Goal: Information Seeking & Learning: Learn about a topic

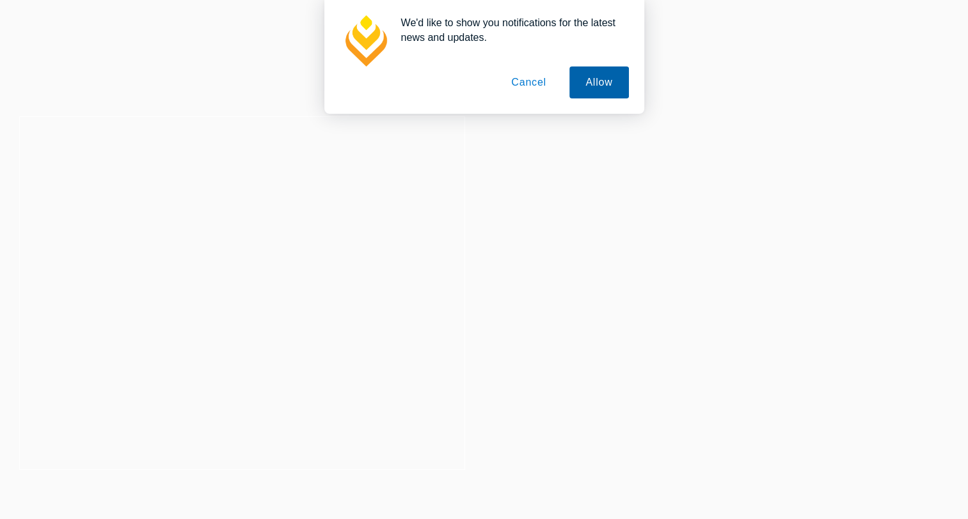
click at [595, 87] on button "Allow" at bounding box center [598, 83] width 59 height 32
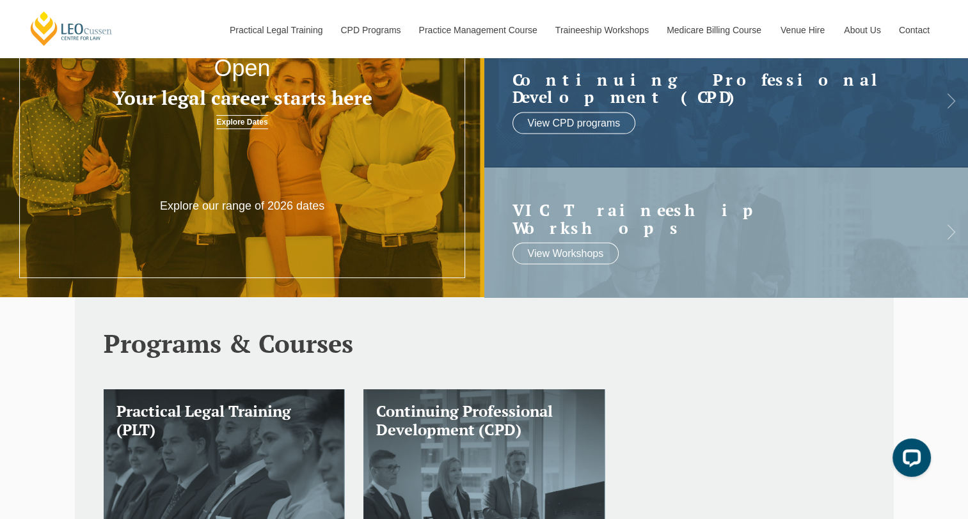
scroll to position [97, 0]
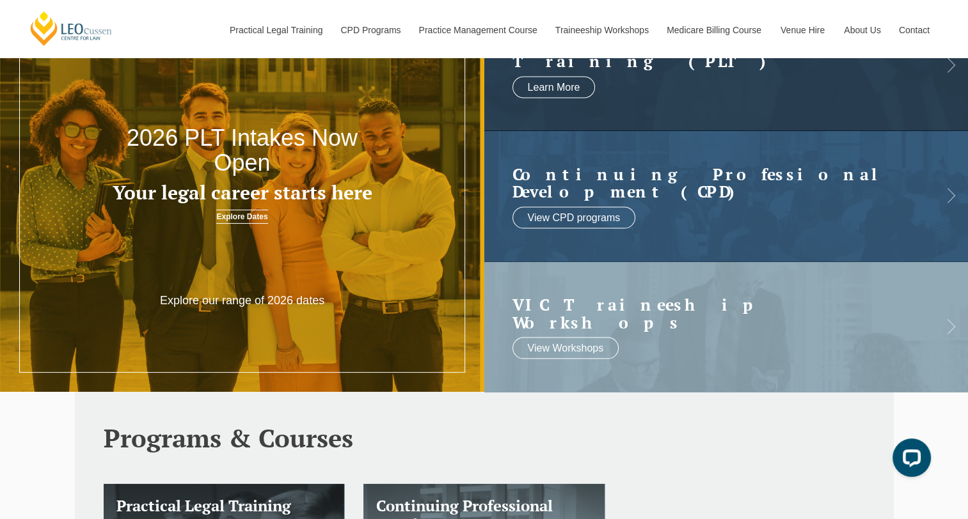
click at [245, 220] on link "Explore Dates" at bounding box center [241, 217] width 51 height 14
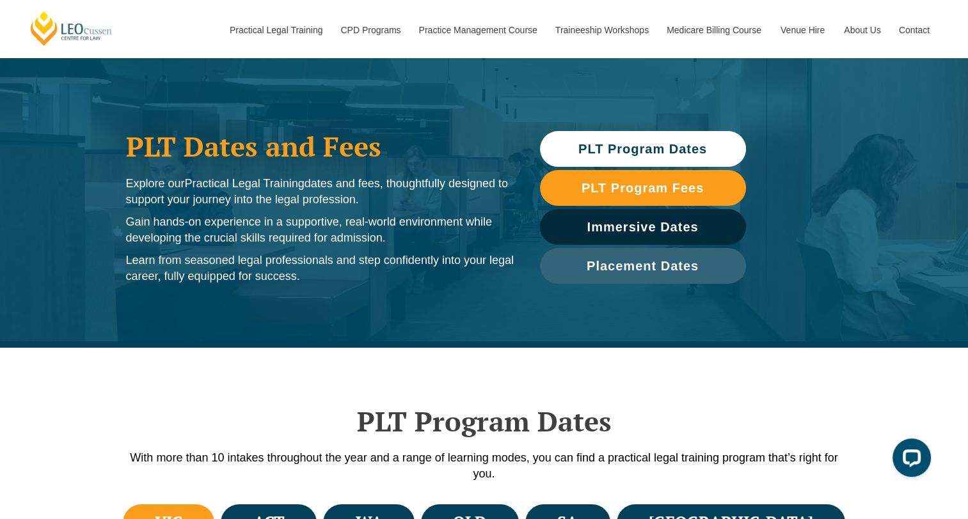
click at [628, 143] on span "PLT Program Dates" at bounding box center [642, 149] width 129 height 13
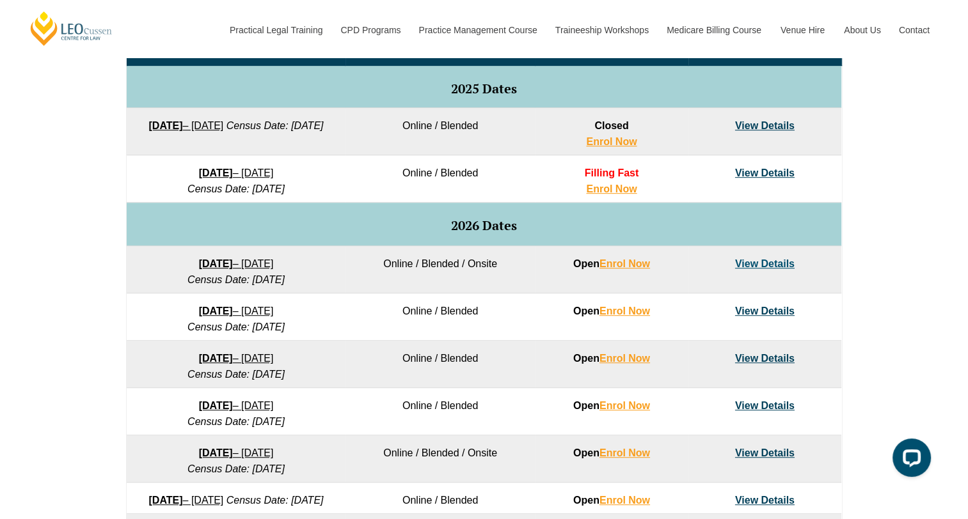
scroll to position [661, 0]
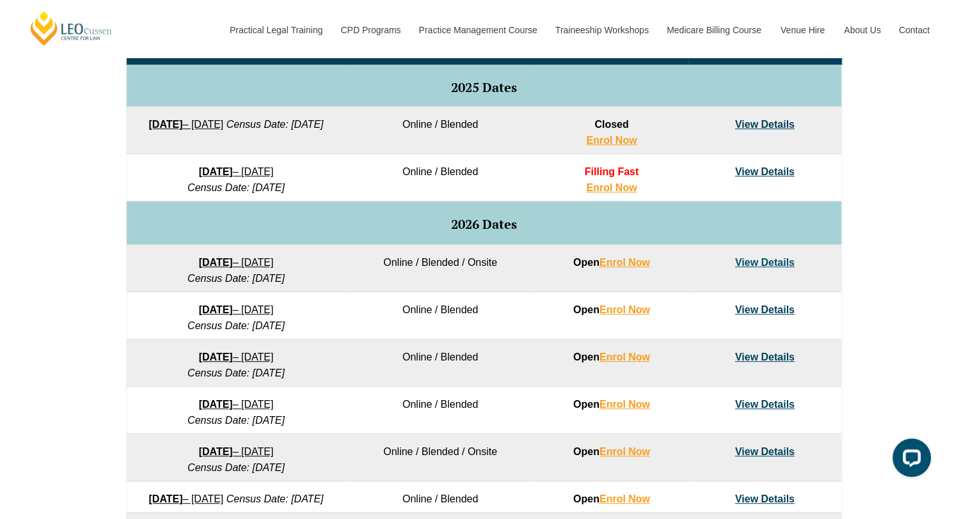
click at [755, 265] on link "View Details" at bounding box center [764, 262] width 59 height 11
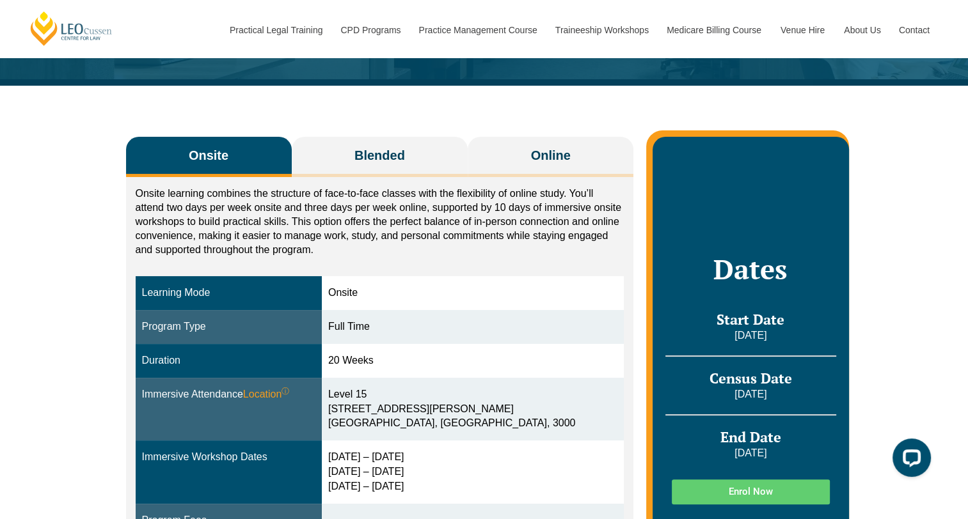
scroll to position [151, 0]
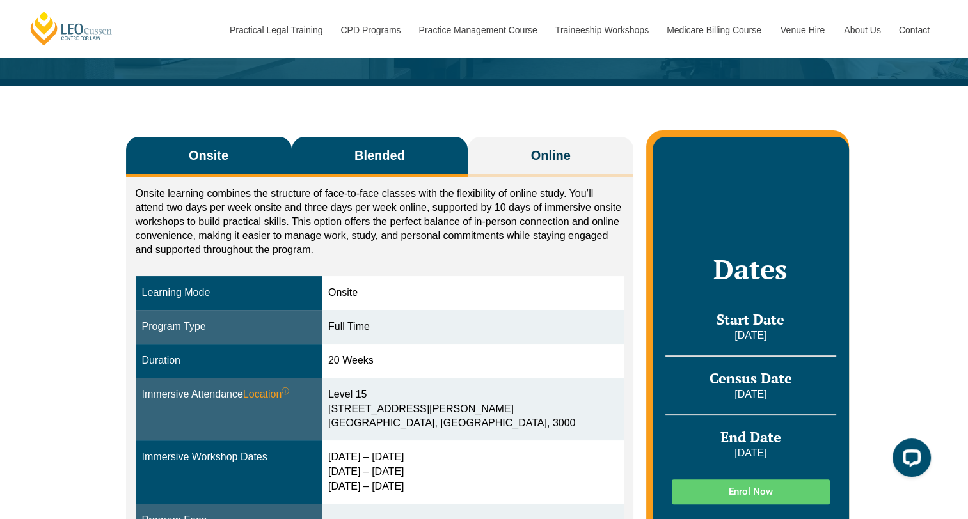
click at [409, 152] on button "Blended" at bounding box center [380, 157] width 177 height 40
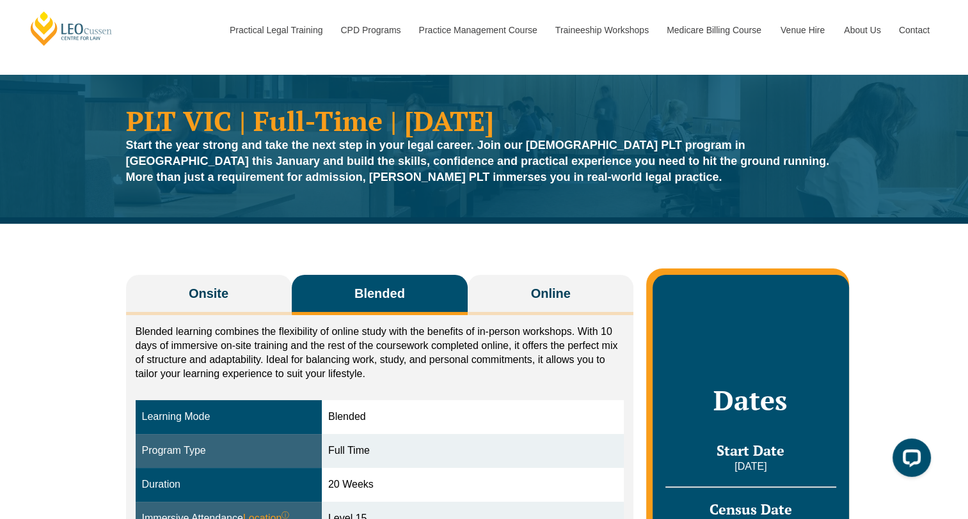
scroll to position [8, 0]
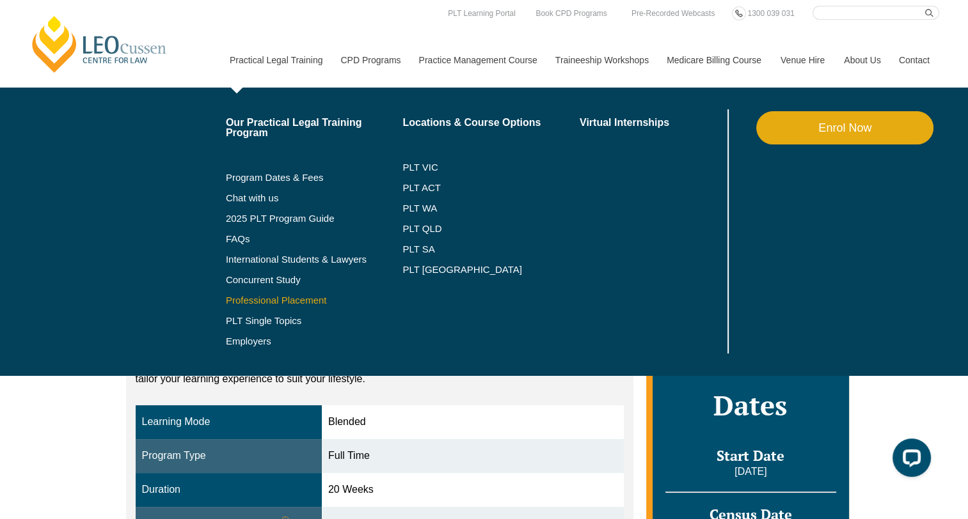
click at [291, 296] on link "Professional Placement" at bounding box center [314, 301] width 177 height 10
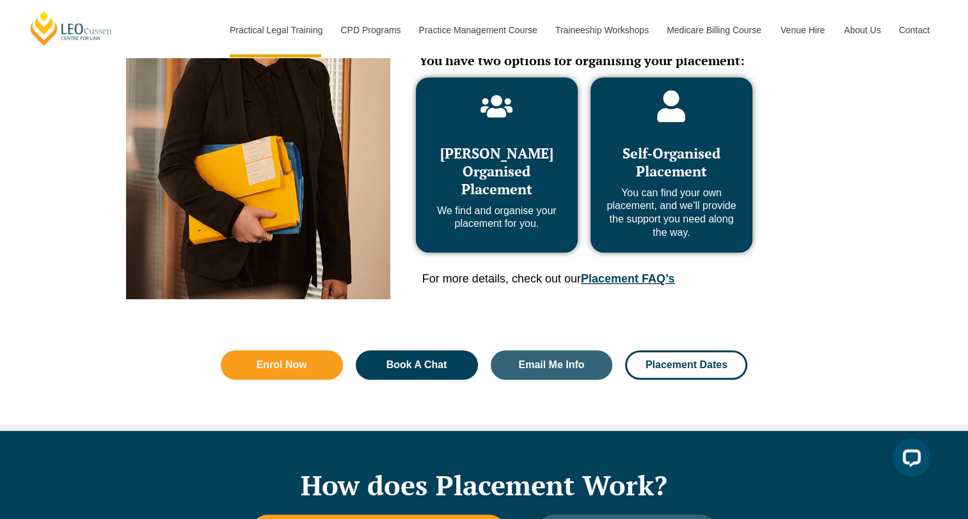
scroll to position [695, 0]
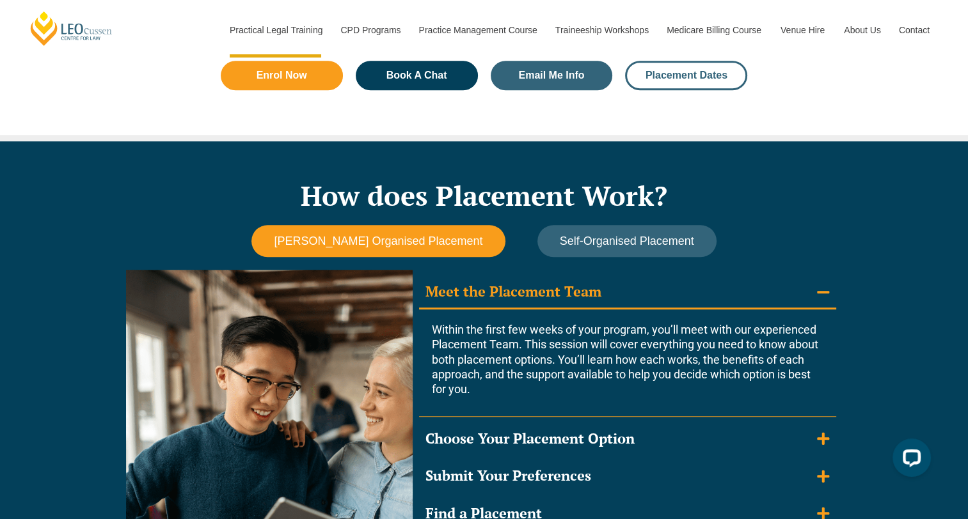
click at [668, 77] on span "Placement Dates" at bounding box center [686, 75] width 82 height 10
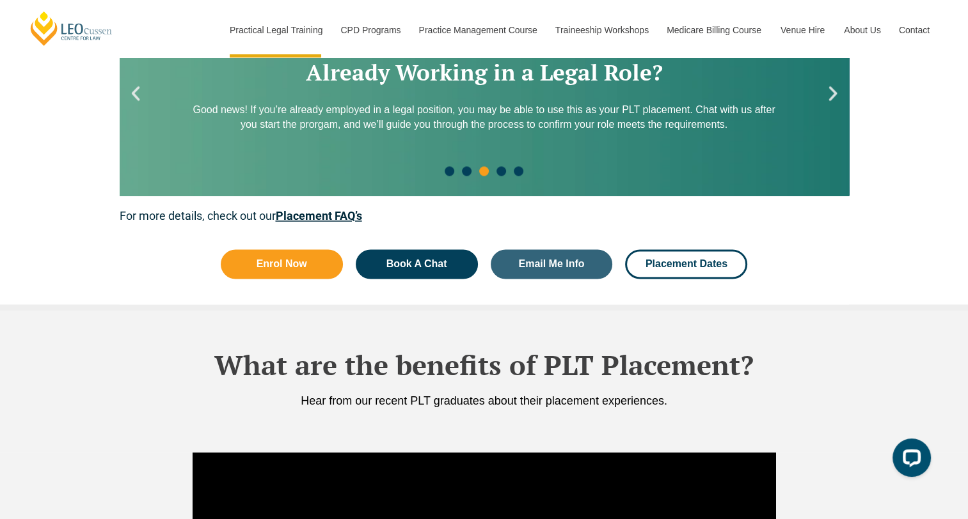
scroll to position [1865, 0]
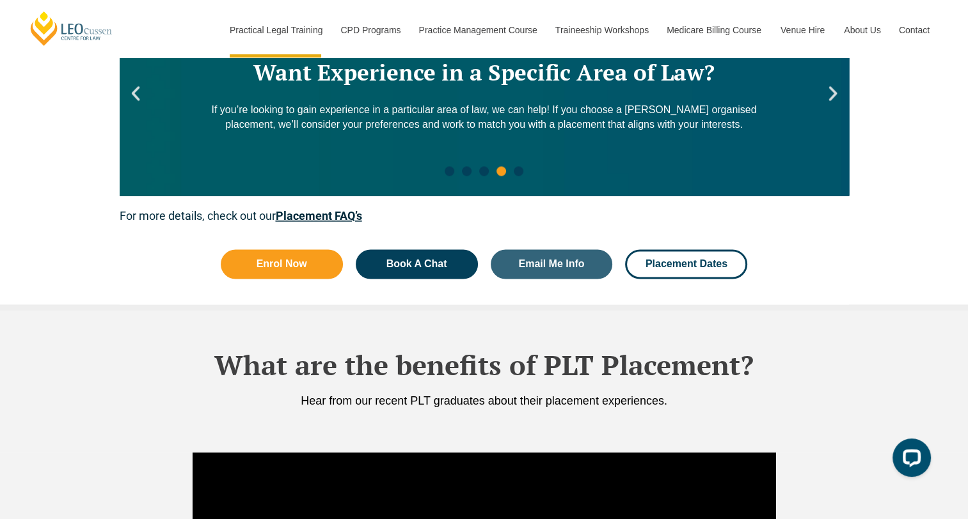
click at [340, 218] on link "Placement FAQ’s" at bounding box center [319, 215] width 86 height 13
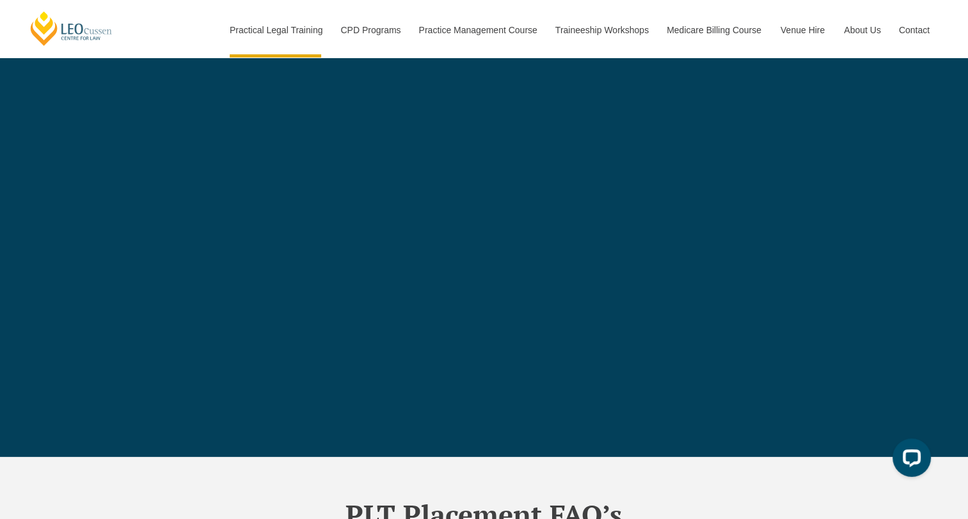
scroll to position [4513, 0]
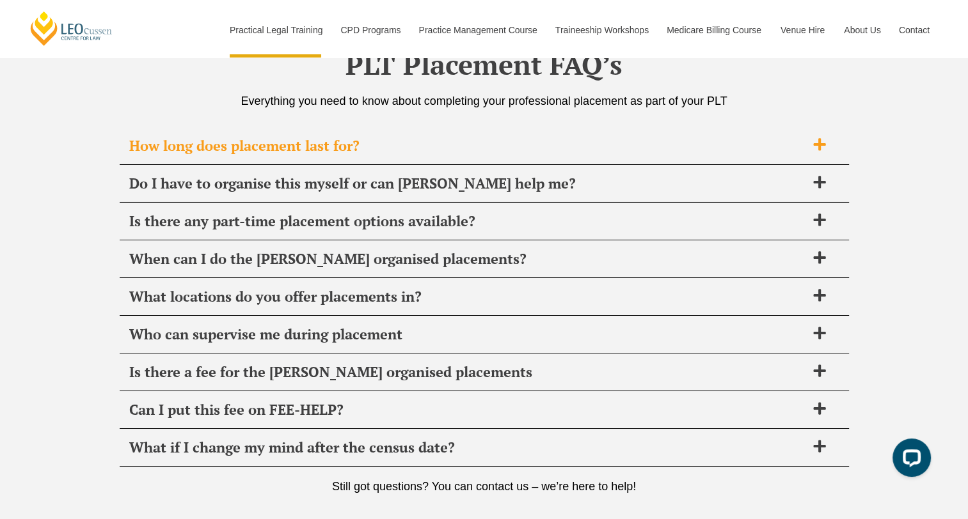
click at [319, 151] on div "How long does placement last for?" at bounding box center [484, 146] width 729 height 38
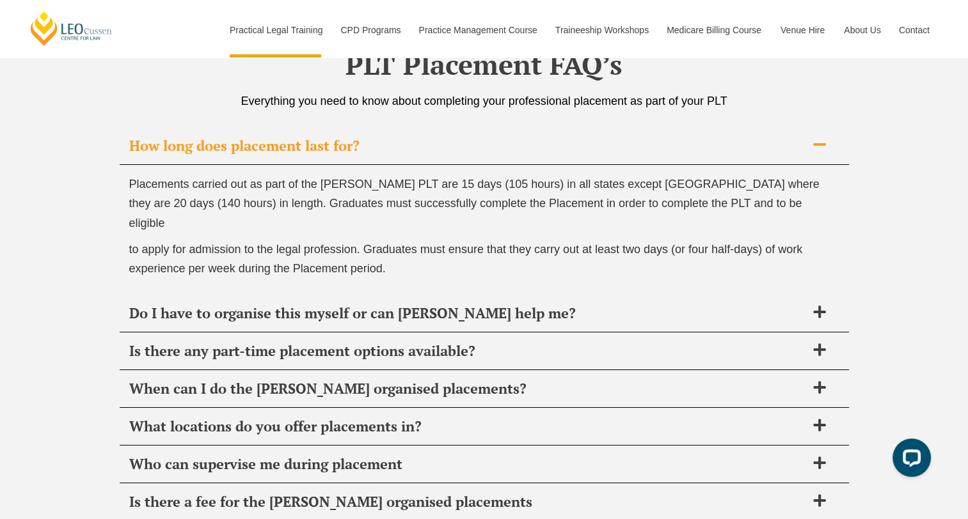
click at [430, 178] on span "Placements carried out as part of the Leo Cussen PLT are 15 days (105 hours) in…" at bounding box center [474, 204] width 690 height 52
drag, startPoint x: 445, startPoint y: 175, endPoint x: 535, endPoint y: 181, distance: 90.4
click at [535, 181] on span "Placements carried out as part of the Leo Cussen PLT are 15 days (105 hours) in…" at bounding box center [474, 204] width 690 height 52
copy span "15 days (105 hours)"
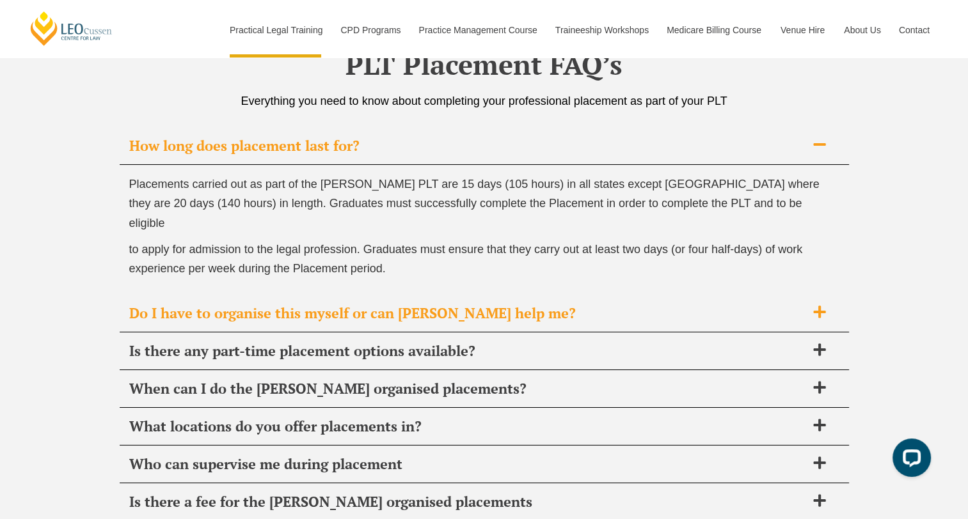
click at [404, 304] on span "Do I have to organise this myself or can Leo Cussen help me?" at bounding box center [467, 313] width 677 height 18
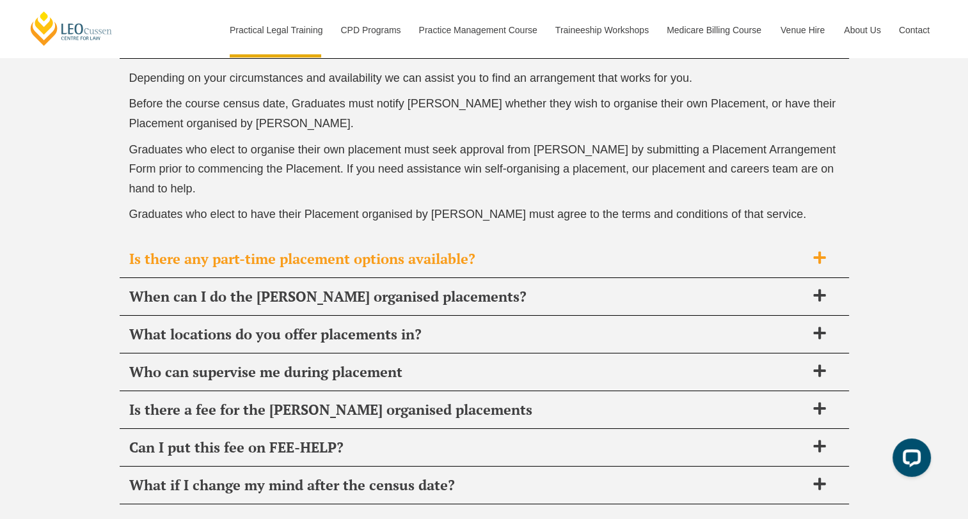
scroll to position [4662, 0]
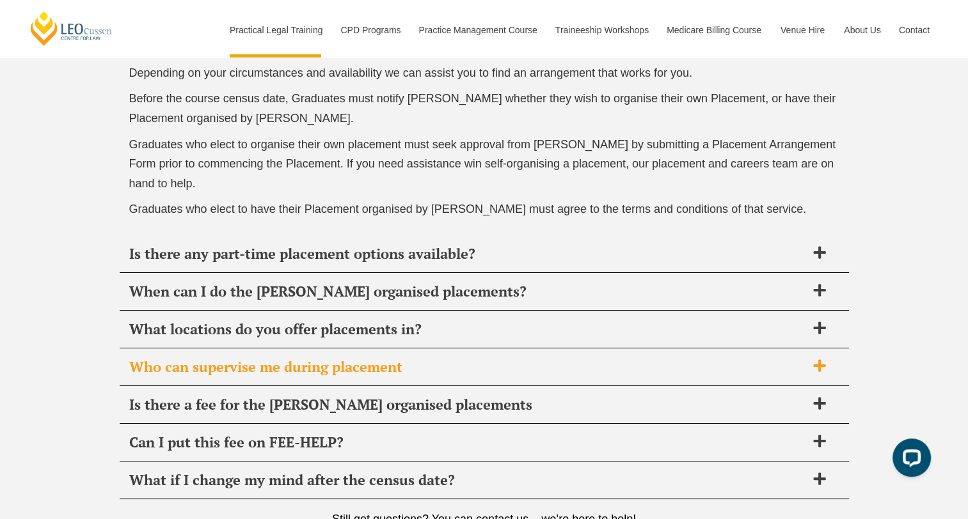
click at [377, 363] on span "Who can supervise me during placement" at bounding box center [467, 367] width 677 height 18
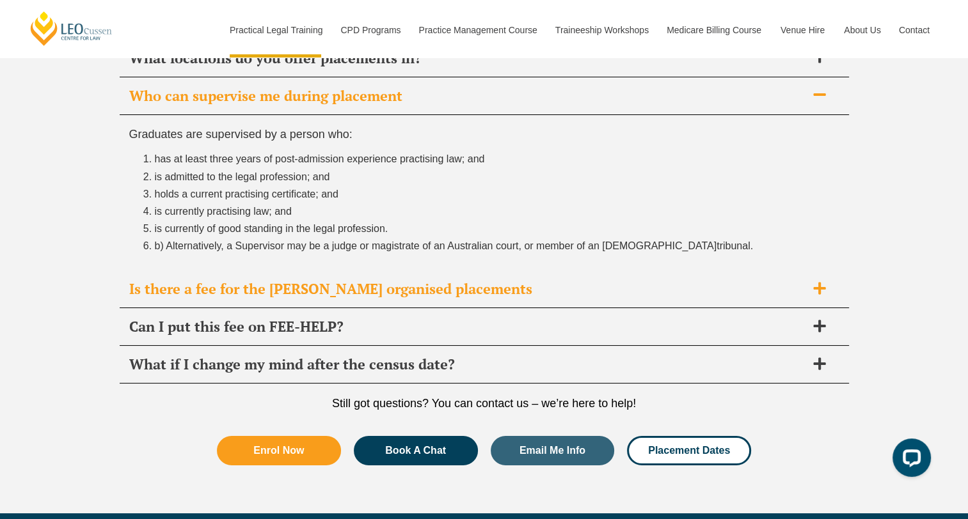
scroll to position [4754, 0]
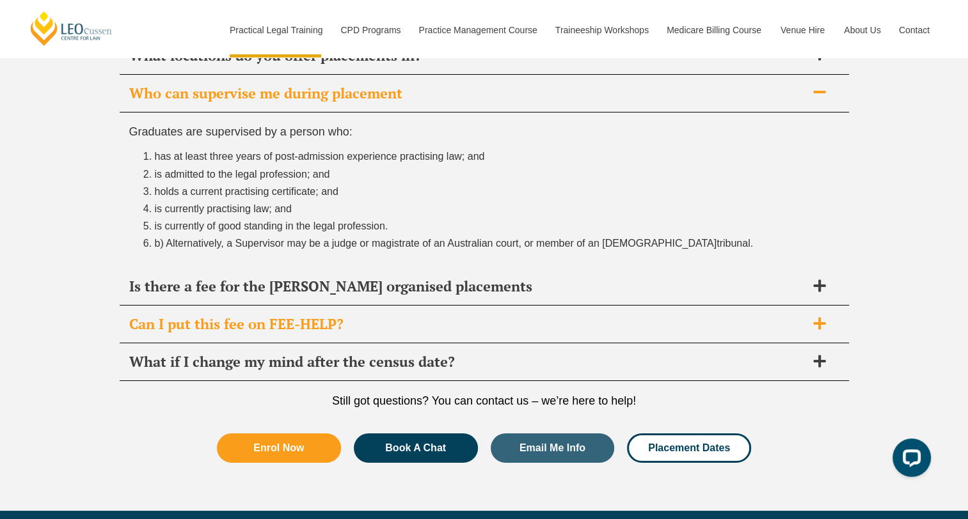
click at [352, 322] on span "Can I put this fee on FEE-HELP?" at bounding box center [467, 324] width 677 height 18
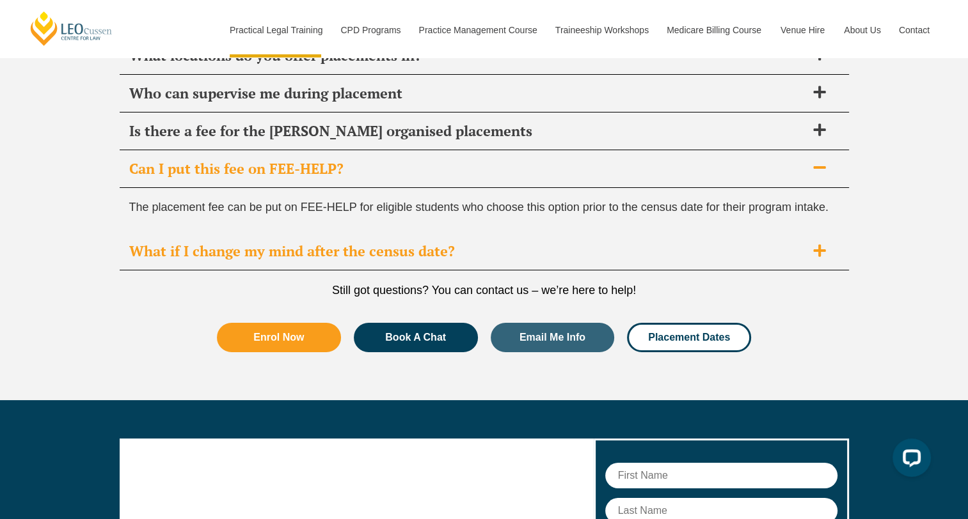
click at [367, 242] on span "What if I change my mind after the census date?" at bounding box center [467, 251] width 677 height 18
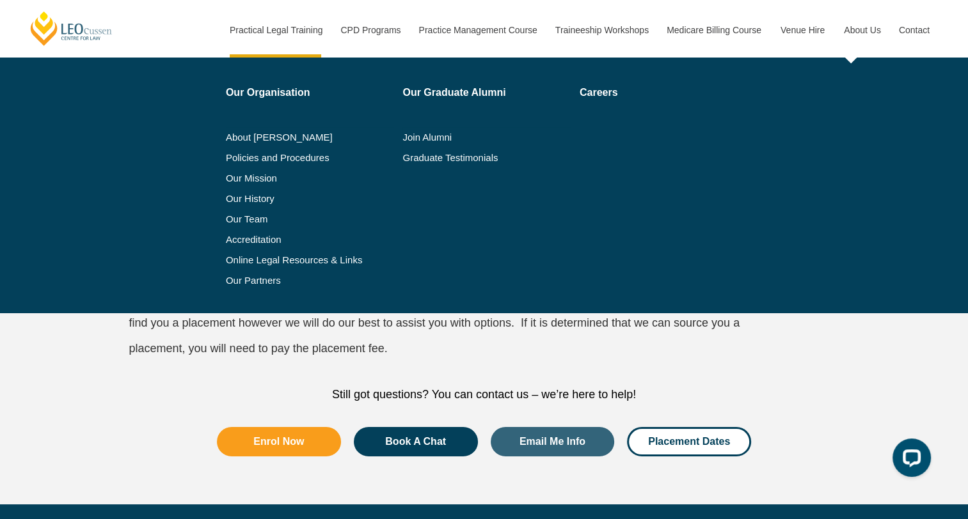
drag, startPoint x: 883, startPoint y: 95, endPoint x: 843, endPoint y: 10, distance: 93.9
click at [883, 95] on div "PLT Placement FAQ’s Everything you need to know about completing your professio…" at bounding box center [484, 135] width 968 height 738
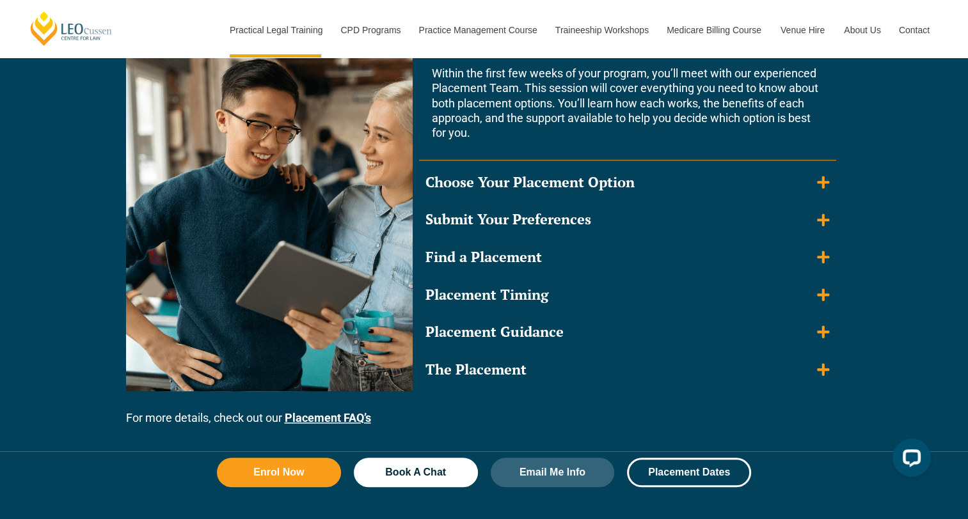
scroll to position [1240, 0]
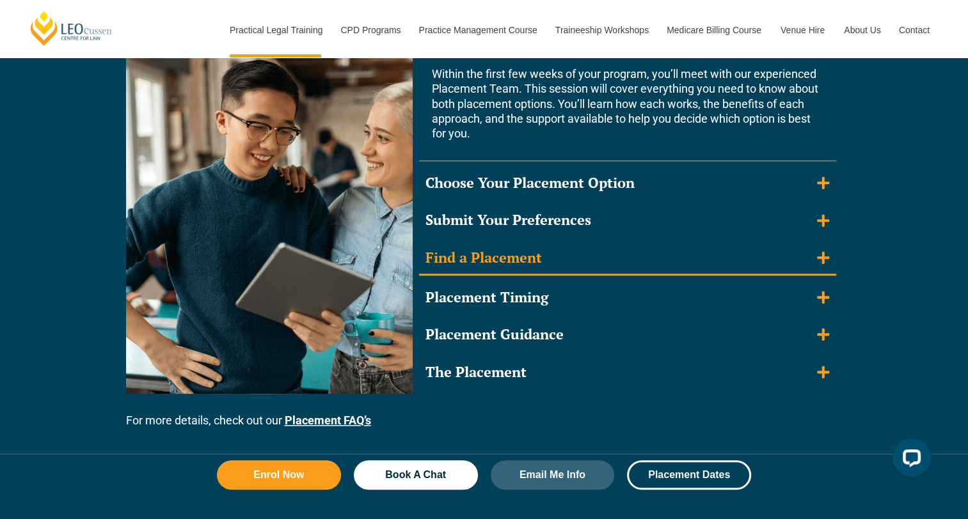
click at [566, 253] on summary "Find a Placement" at bounding box center [627, 258] width 417 height 33
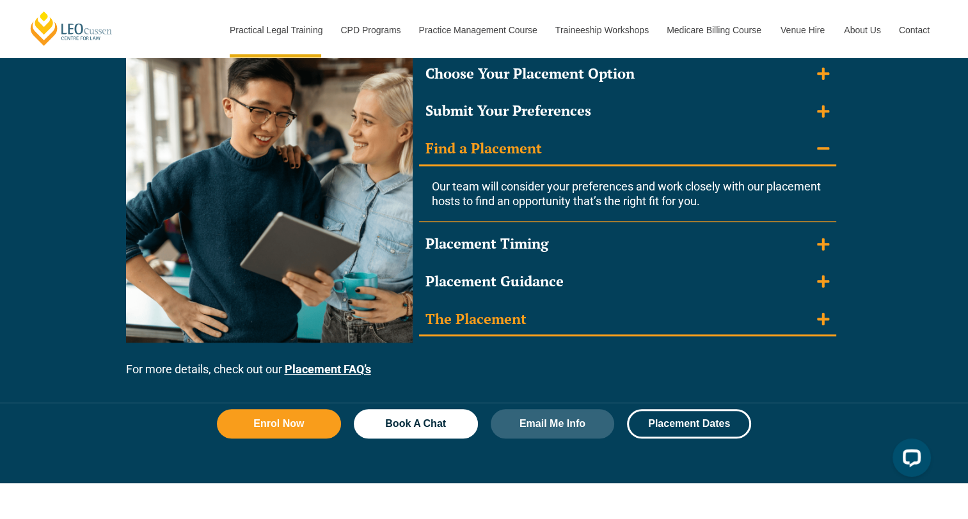
click at [578, 314] on summary "The Placement" at bounding box center [627, 320] width 417 height 33
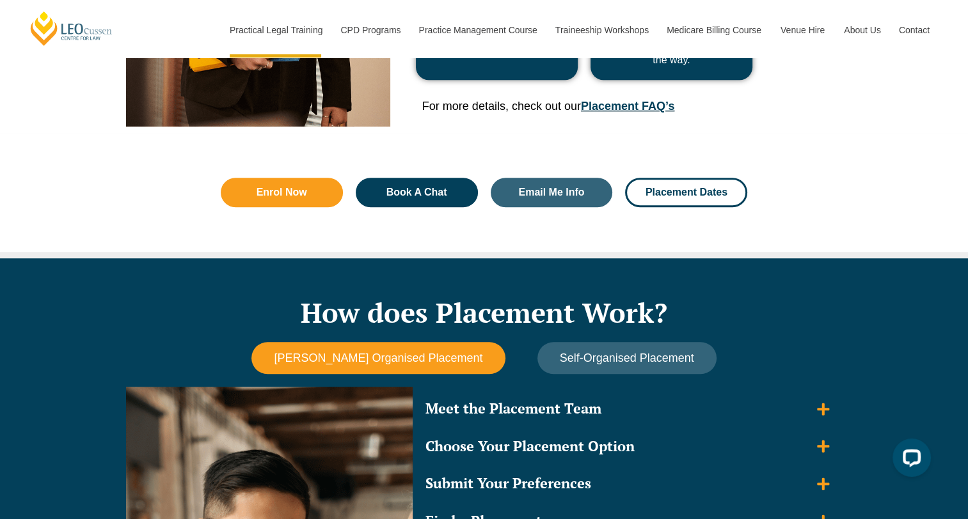
scroll to position [869, 0]
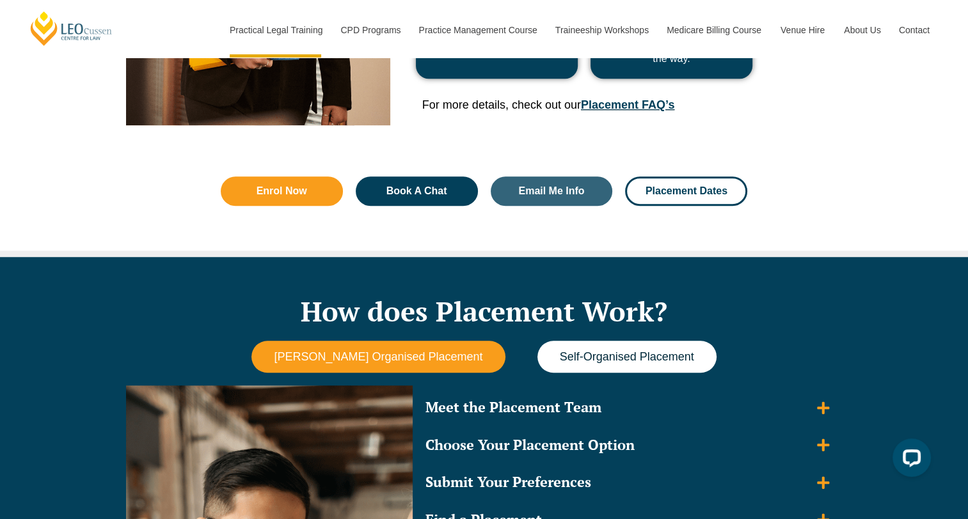
click at [590, 356] on span "Self-Organised Placement" at bounding box center [627, 357] width 134 height 13
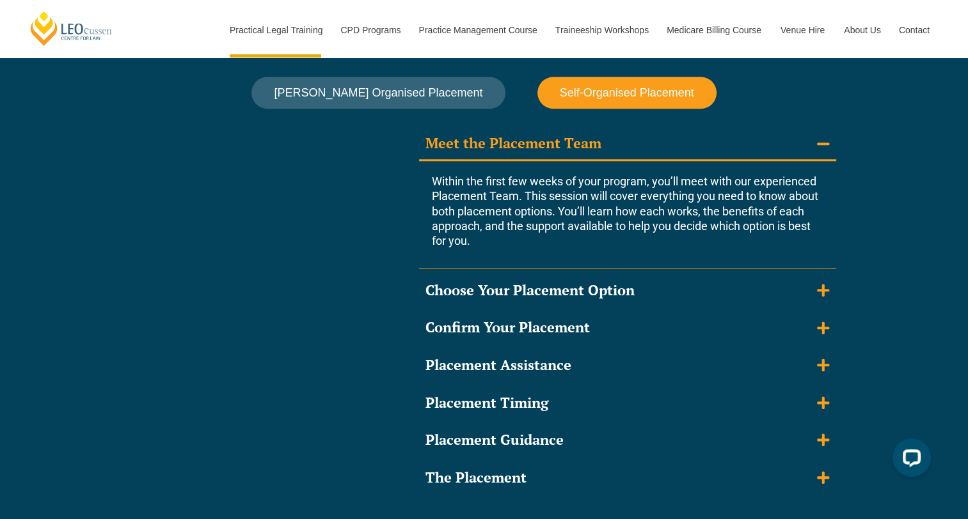
scroll to position [1137, 0]
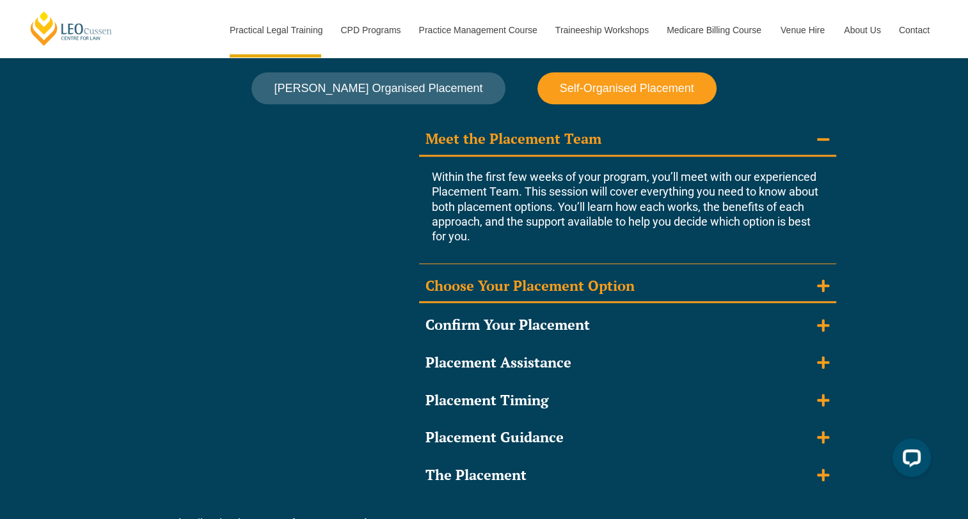
click at [567, 271] on summary "Choose Your Placement Option" at bounding box center [627, 287] width 417 height 33
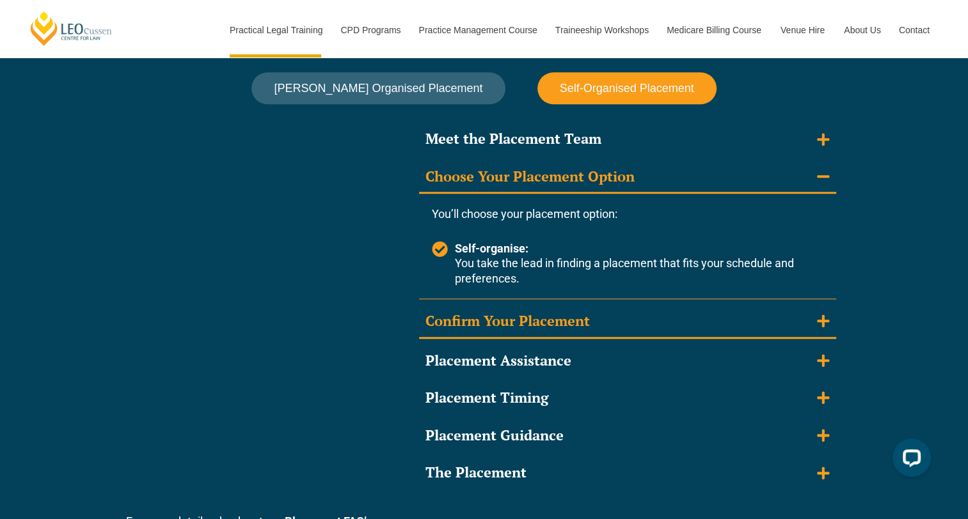
click at [565, 328] on summary "Confirm Your Placement" at bounding box center [627, 322] width 417 height 33
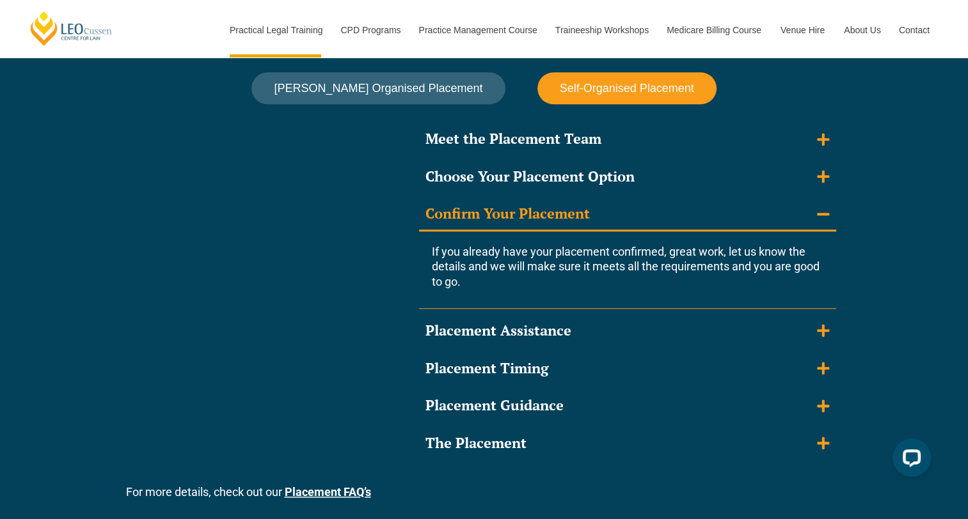
click at [565, 328] on div "Placement Assistance" at bounding box center [498, 331] width 146 height 19
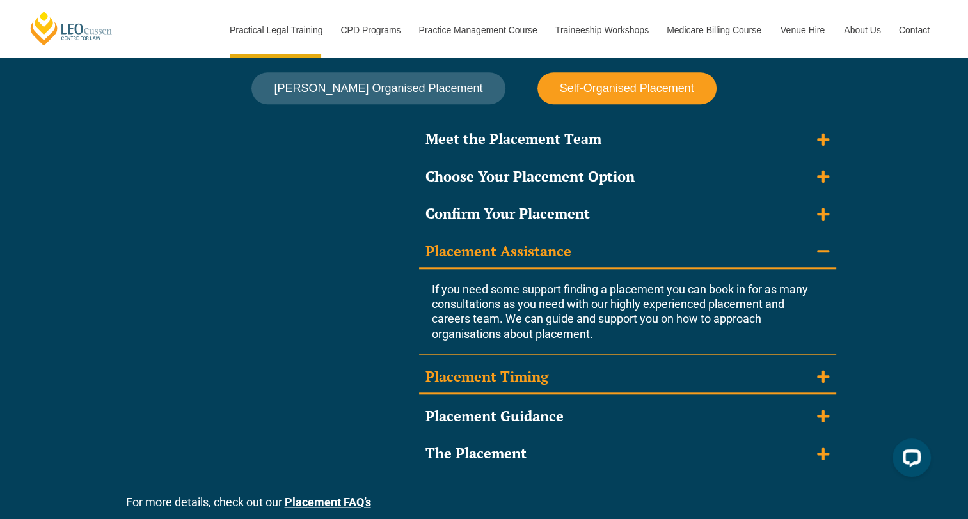
click at [535, 371] on div "Placement Timing" at bounding box center [486, 377] width 123 height 19
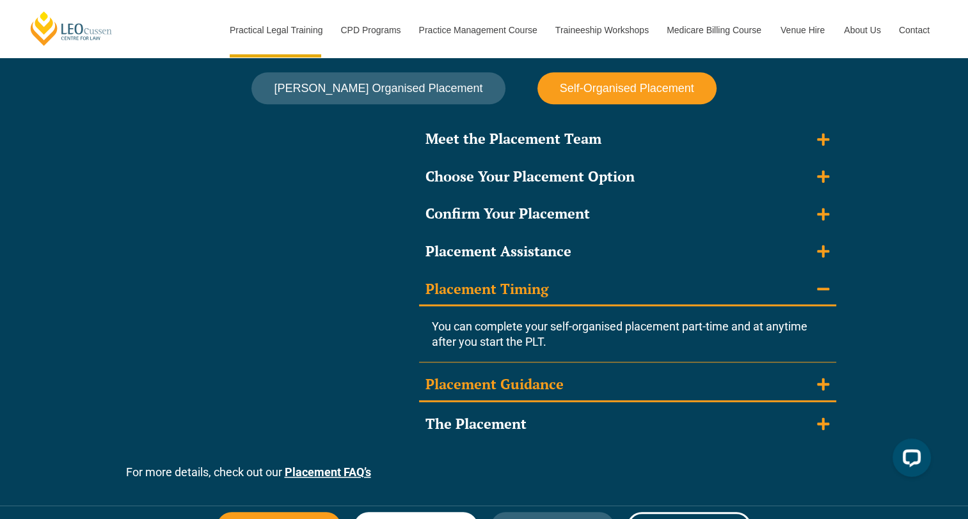
click at [529, 390] on div "Placement Guidance" at bounding box center [494, 384] width 138 height 19
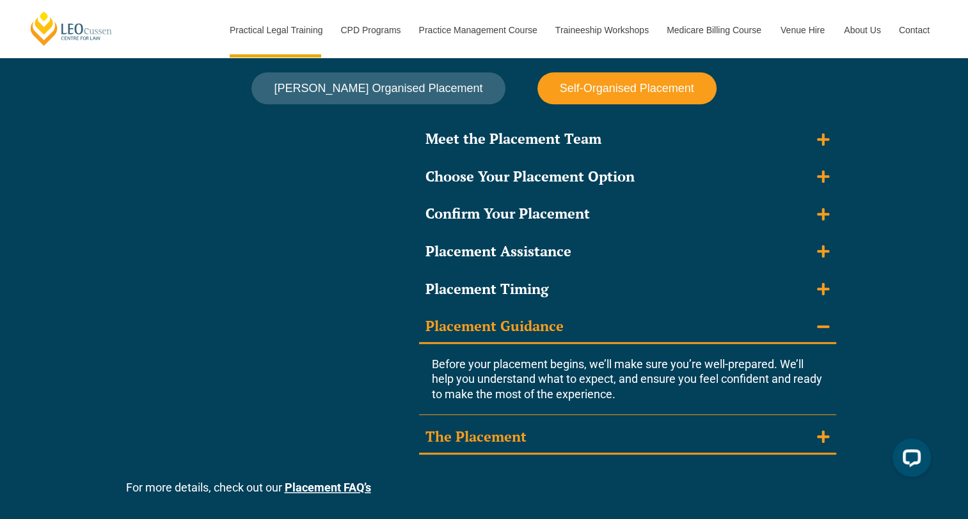
click at [502, 438] on div "The Placement" at bounding box center [475, 437] width 101 height 19
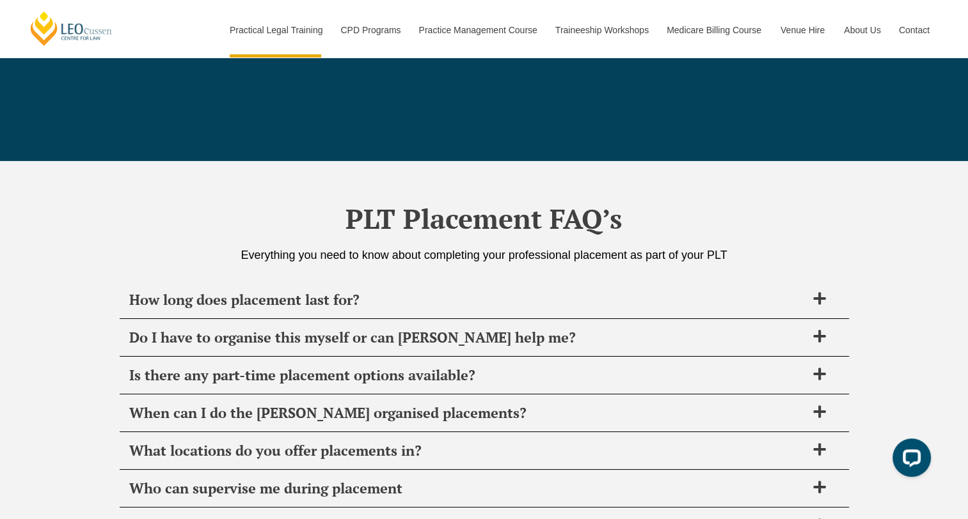
scroll to position [4603, 0]
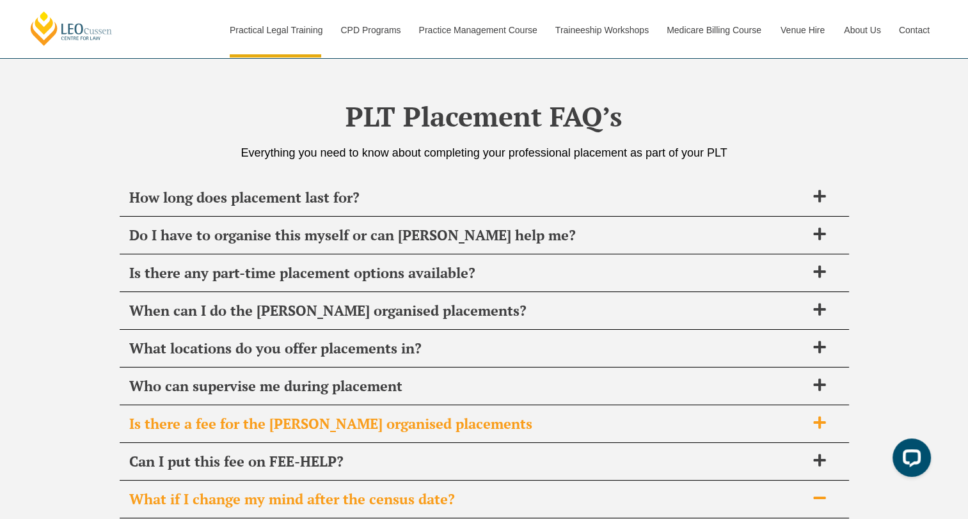
click at [220, 415] on span "Is there a fee for the Leo Cussen organised placements" at bounding box center [467, 424] width 677 height 18
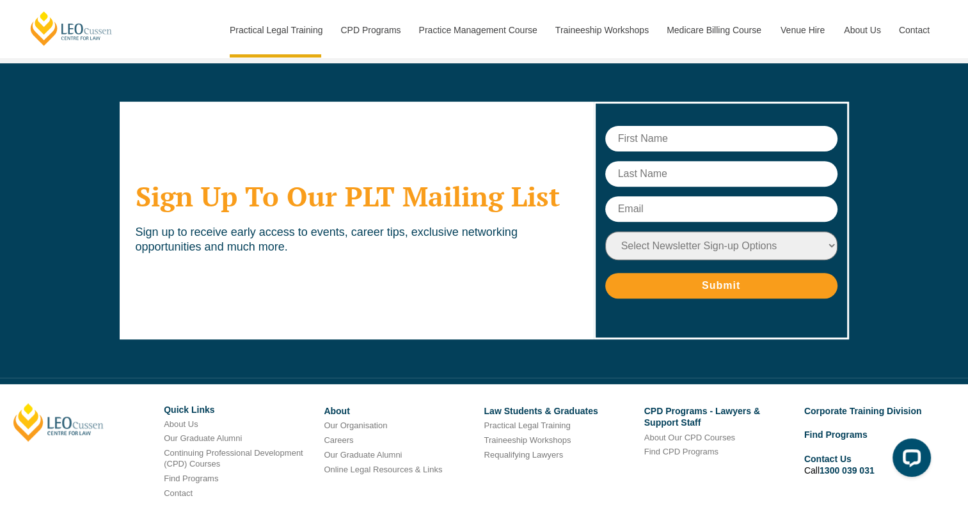
scroll to position [5378, 0]
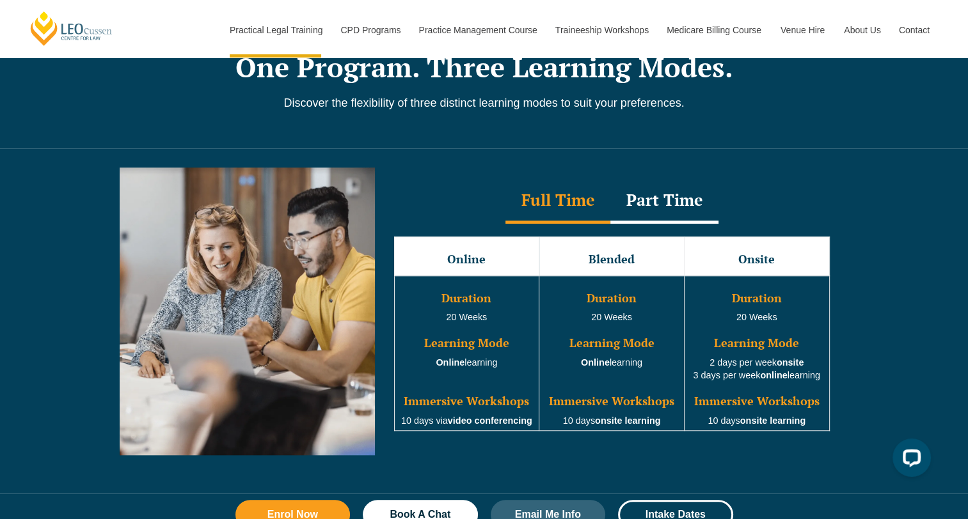
scroll to position [1134, 0]
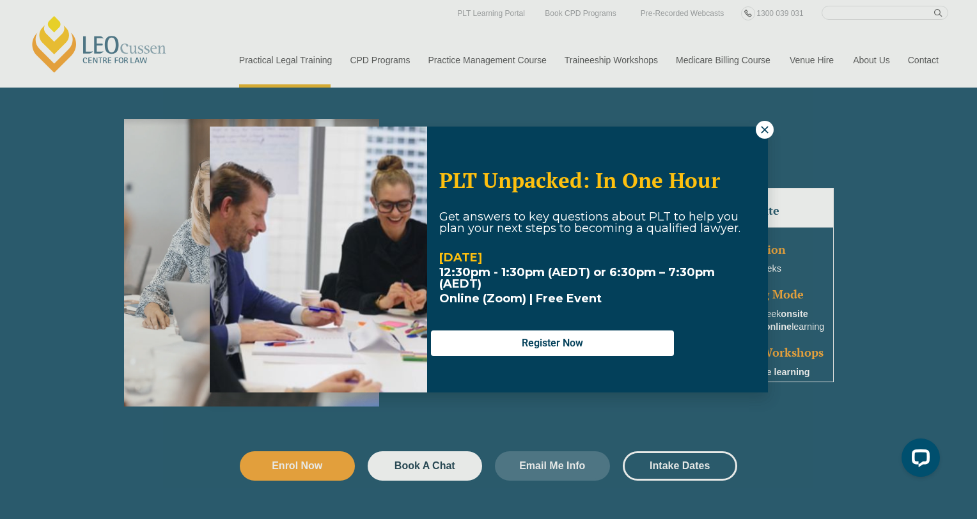
click at [750, 135] on div "PLT Unpacked: In One Hour Get answers to key questions about PLT to help you pl…" at bounding box center [489, 260] width 558 height 266
click at [761, 136] on button at bounding box center [765, 130] width 18 height 18
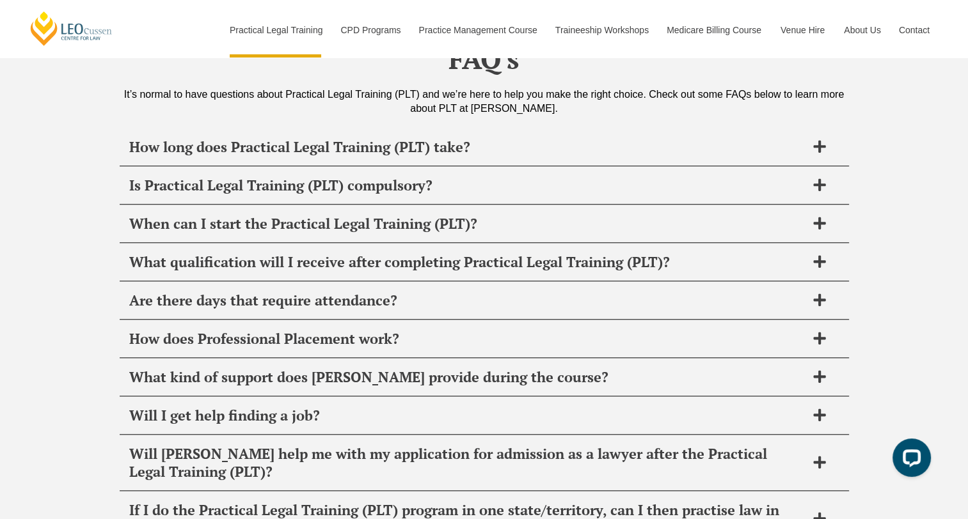
scroll to position [6140, 0]
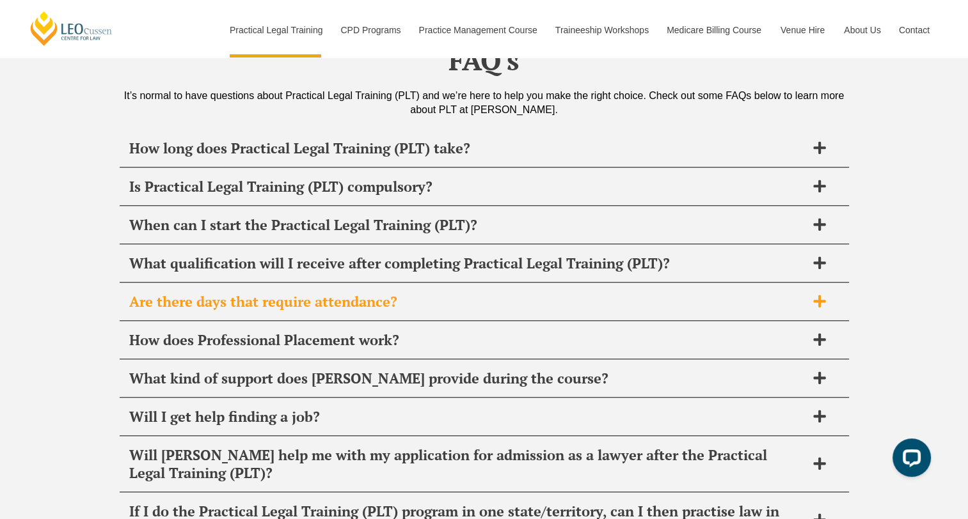
click at [304, 293] on h2 "Are there days that require attendance?" at bounding box center [467, 302] width 677 height 18
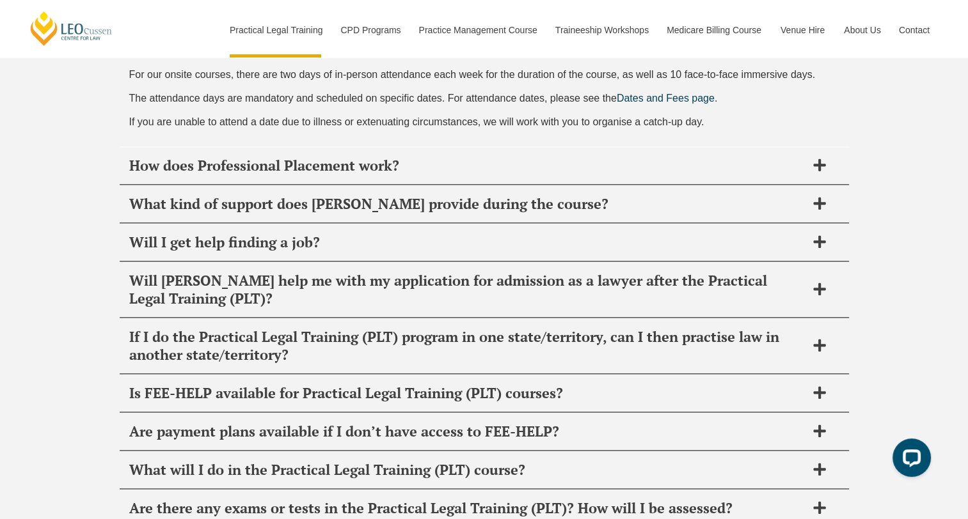
scroll to position [6475, 0]
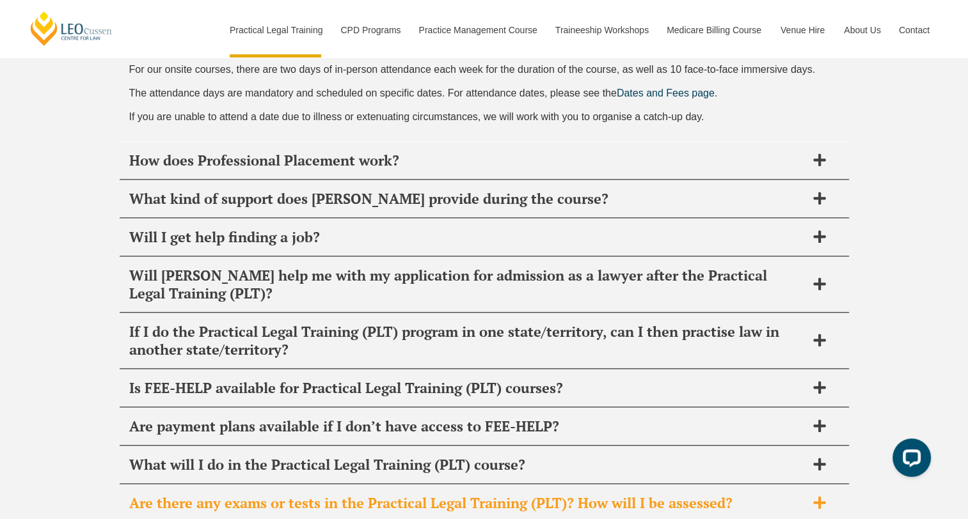
click at [249, 494] on h2 "Are there any exams or tests in the Practical Legal Training (PLT)? How will I …" at bounding box center [467, 503] width 677 height 18
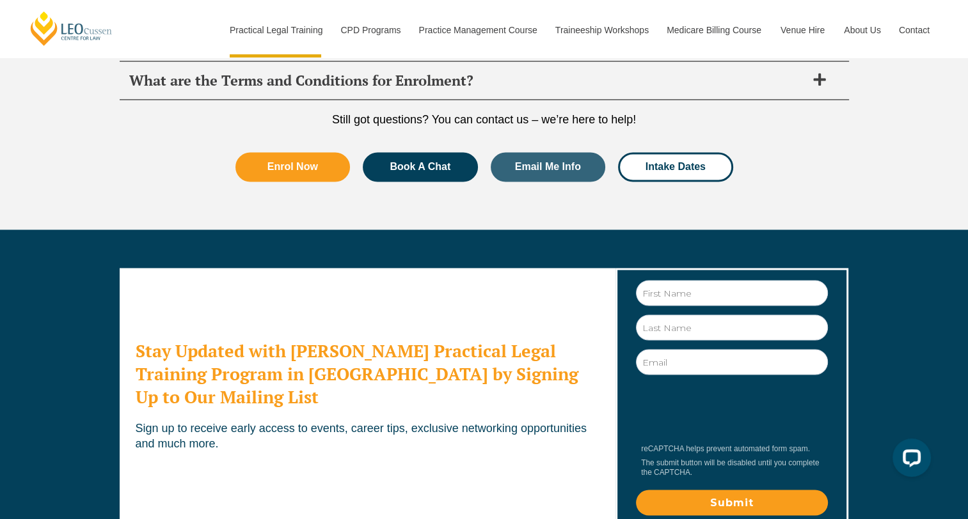
scroll to position [7141, 0]
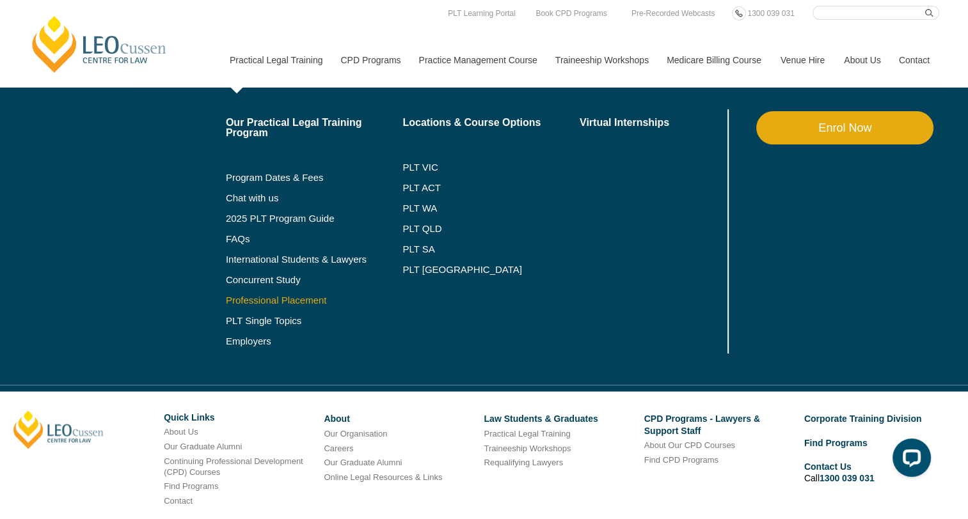
click at [256, 302] on link "Professional Placement" at bounding box center [314, 301] width 177 height 10
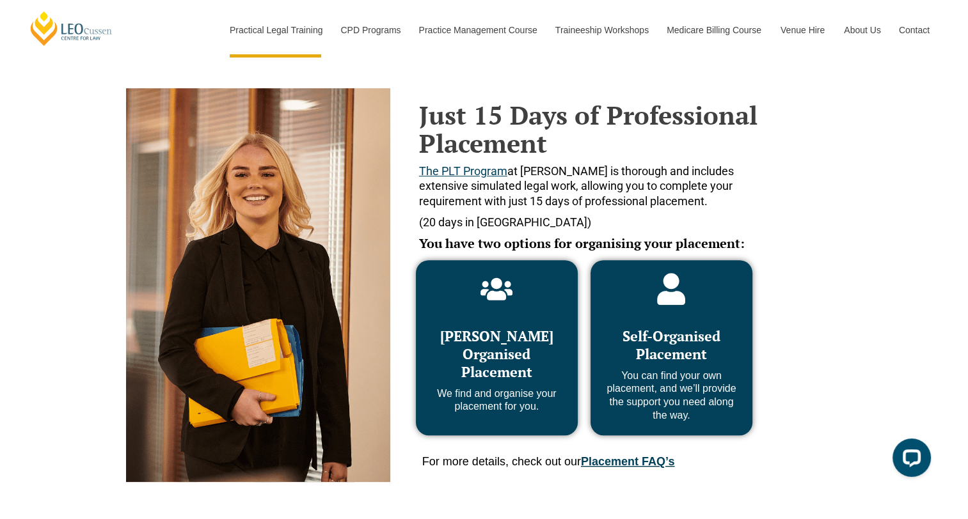
click at [649, 347] on span "Self-Organised Placement" at bounding box center [671, 345] width 98 height 36
click at [661, 408] on p "You can find your own placement, and we’ll provide the support you need along t…" at bounding box center [671, 396] width 136 height 53
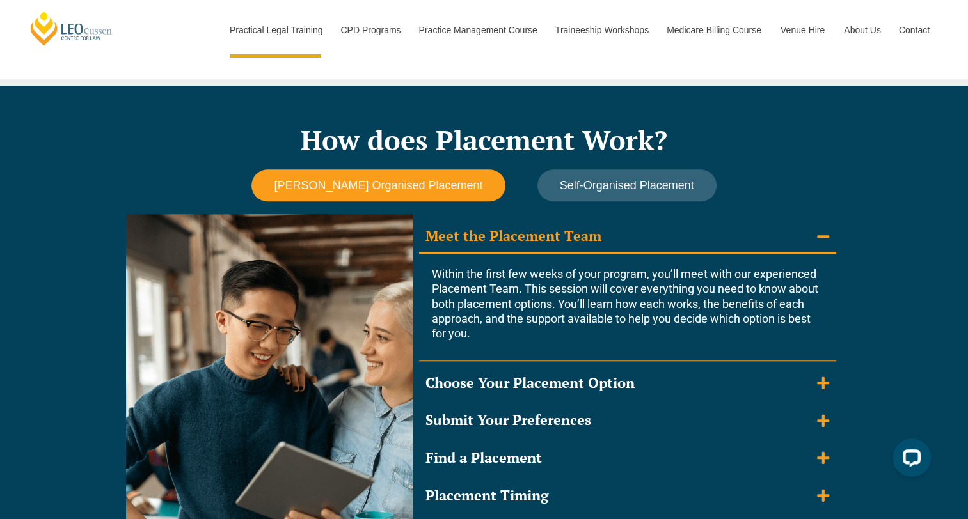
scroll to position [1041, 0]
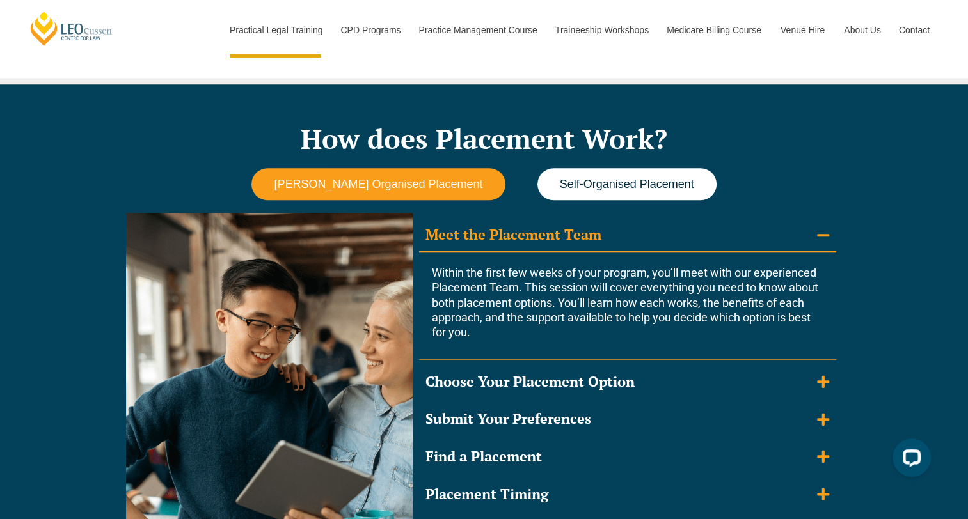
click at [589, 191] on button "Self-Organised Placement" at bounding box center [626, 184] width 179 height 33
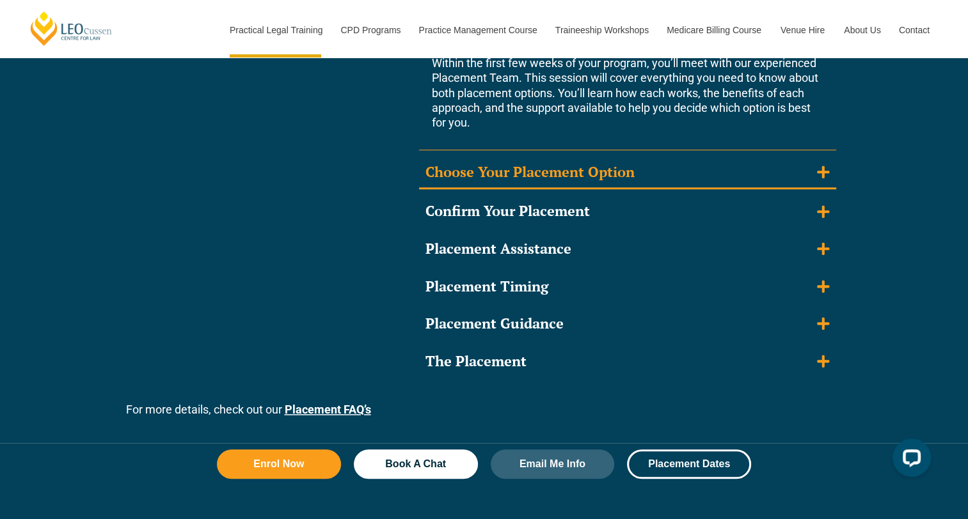
scroll to position [1252, 0]
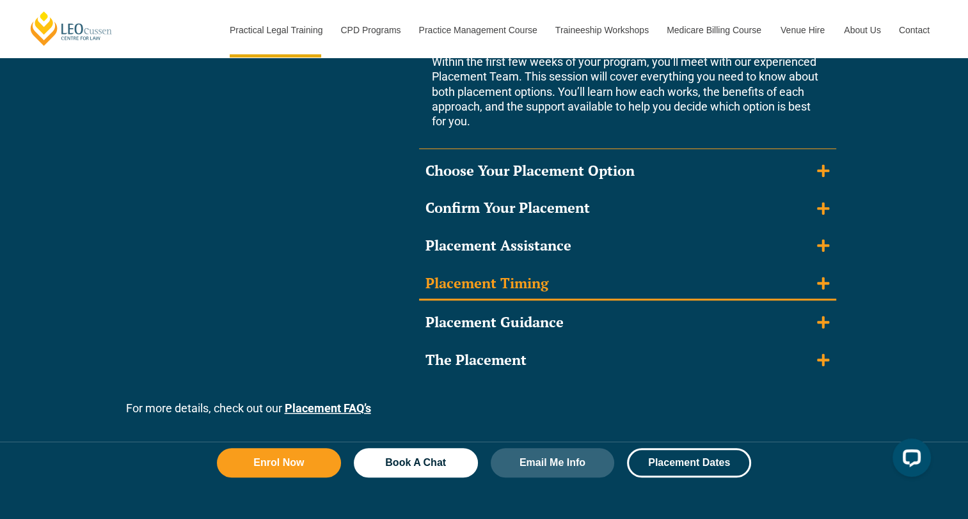
click at [511, 281] on div "Placement Timing" at bounding box center [486, 283] width 123 height 19
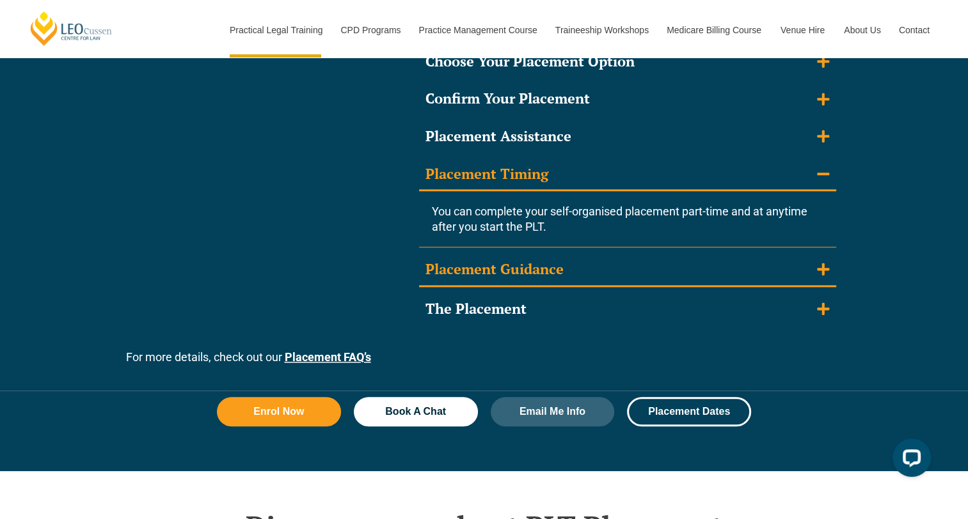
click at [511, 281] on summary "Placement Guidance" at bounding box center [627, 270] width 417 height 33
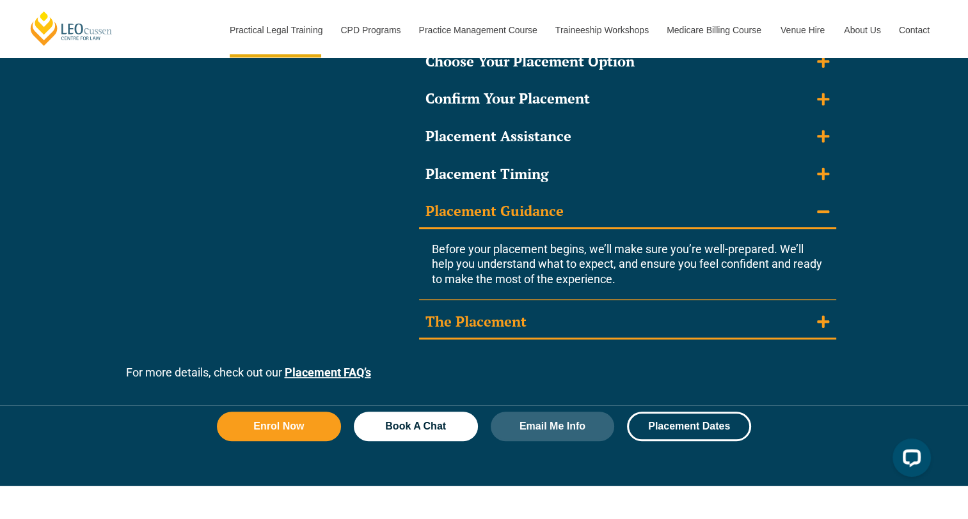
click at [502, 327] on div "The Placement" at bounding box center [475, 322] width 101 height 19
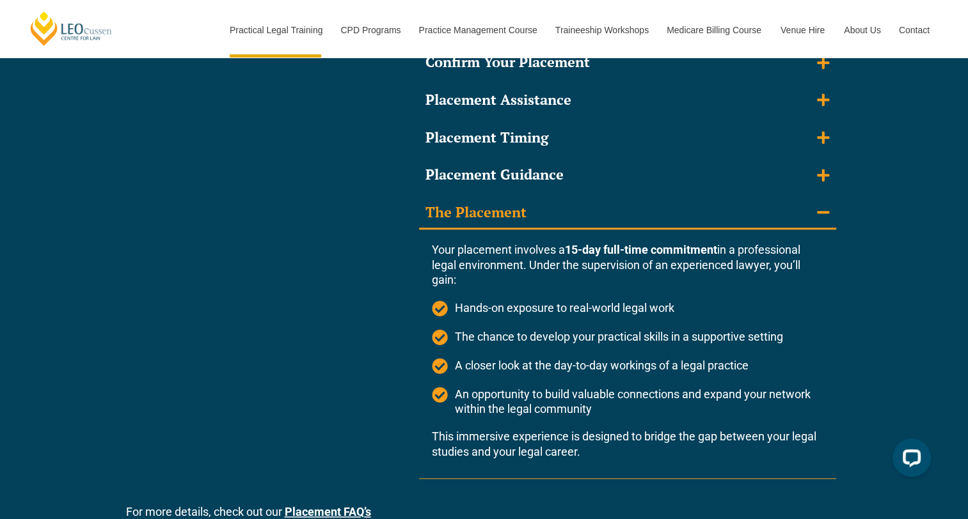
scroll to position [1288, 0]
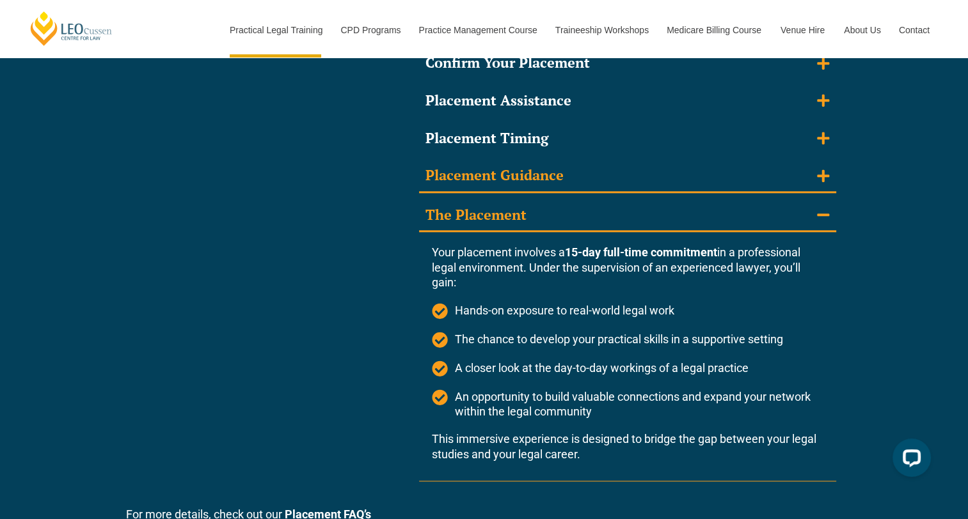
click at [491, 180] on div "Placement Guidance" at bounding box center [494, 175] width 138 height 19
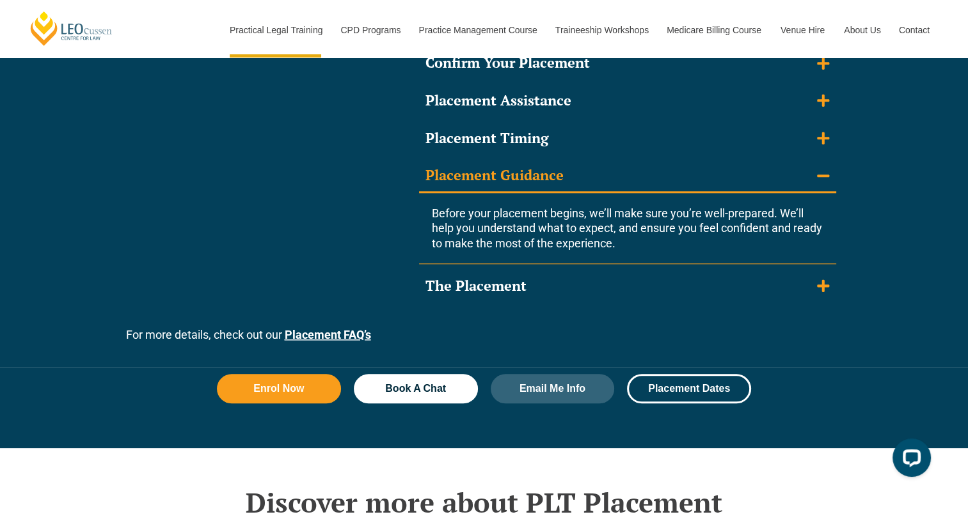
click at [371, 321] on div "How does Placement Work? Leo Cussen Organised Placement Self-Organised Placemen…" at bounding box center [484, 103] width 729 height 530
click at [349, 331] on link "Placement FAQ’s" at bounding box center [328, 334] width 86 height 13
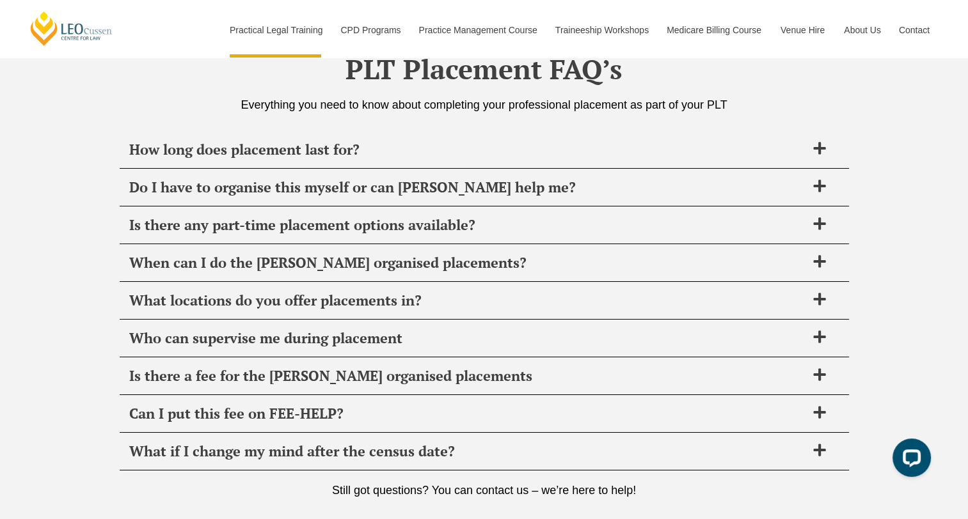
scroll to position [4476, 0]
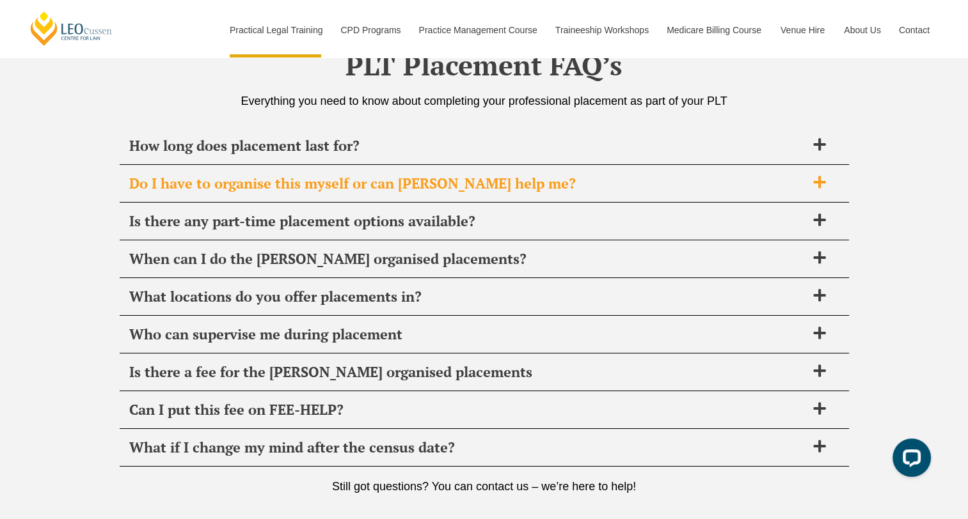
click at [335, 179] on span "Do I have to organise this myself or can Leo Cussen help me?" at bounding box center [467, 184] width 677 height 18
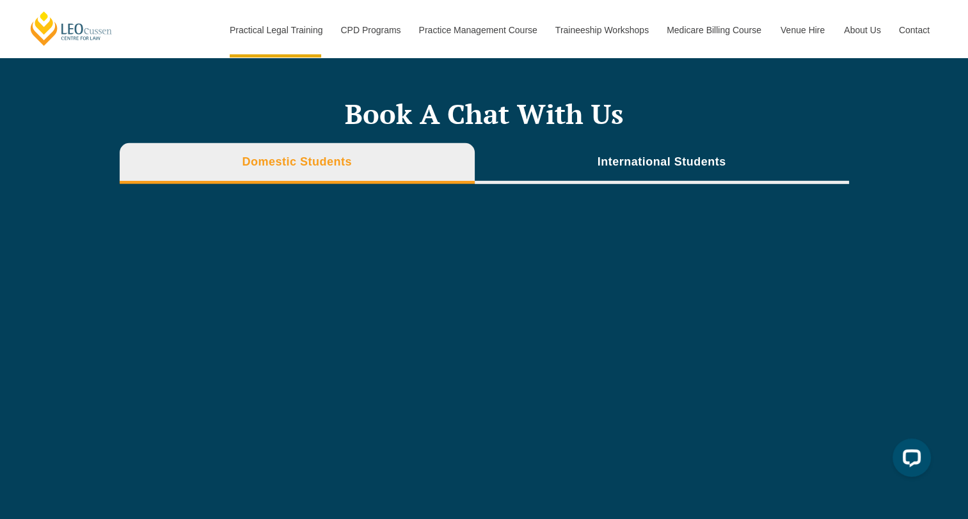
scroll to position [3733, 0]
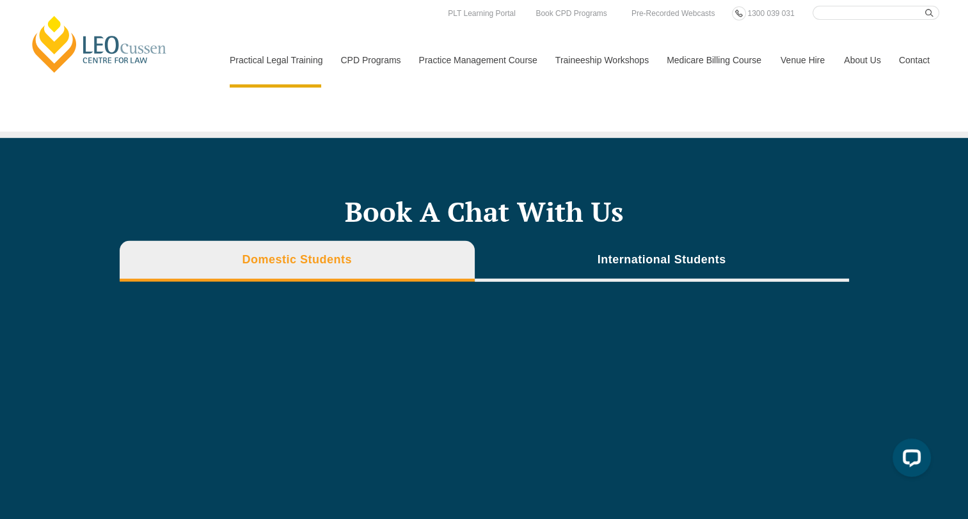
click at [36, 297] on div "Book A Chat With Us Domestic Students International Students" at bounding box center [484, 444] width 968 height 613
